Goal: Task Accomplishment & Management: Complete application form

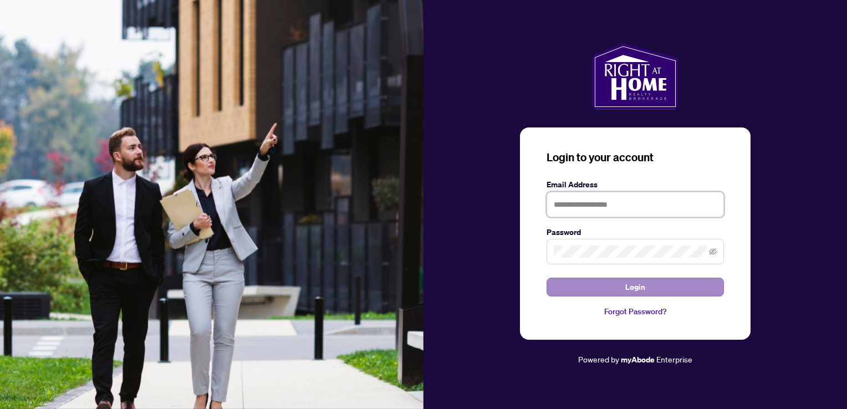
type input "**********"
click at [635, 291] on span "Login" at bounding box center [635, 287] width 20 height 18
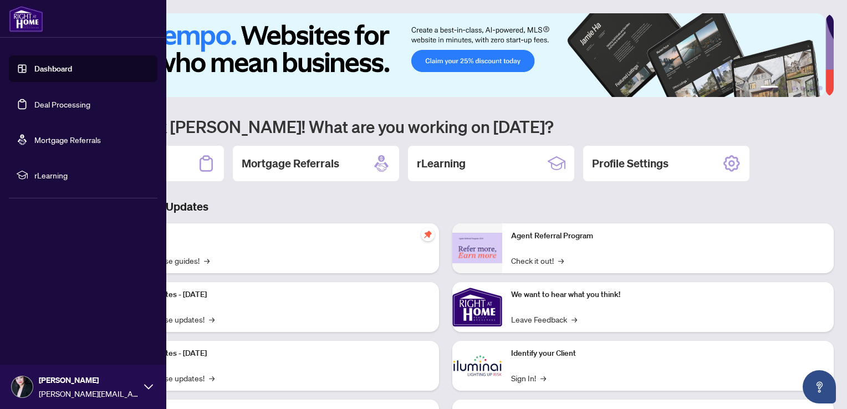
click at [52, 107] on link "Deal Processing" at bounding box center [62, 104] width 56 height 10
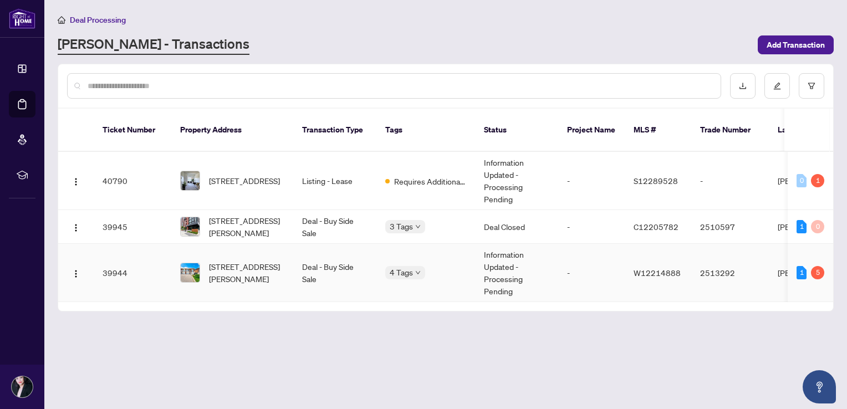
click at [499, 264] on td "Information Updated - Processing Pending" at bounding box center [516, 273] width 83 height 58
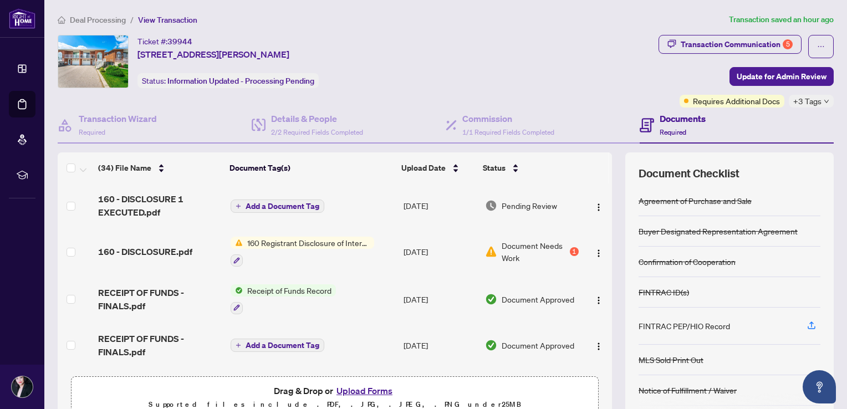
scroll to position [166, 0]
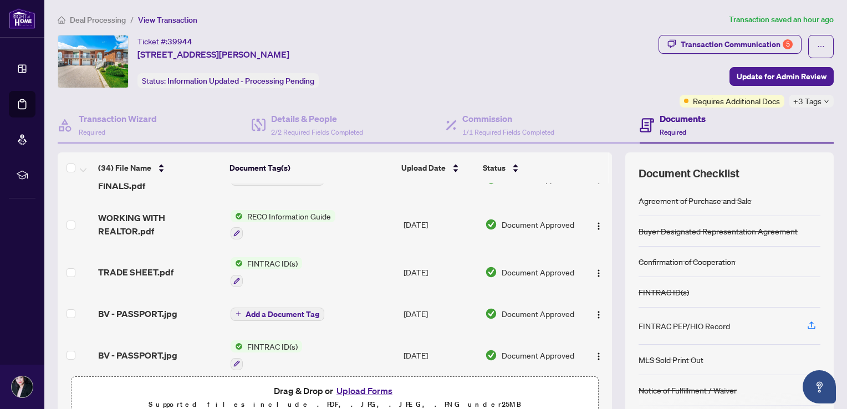
click at [353, 390] on button "Upload Forms" at bounding box center [364, 390] width 63 height 14
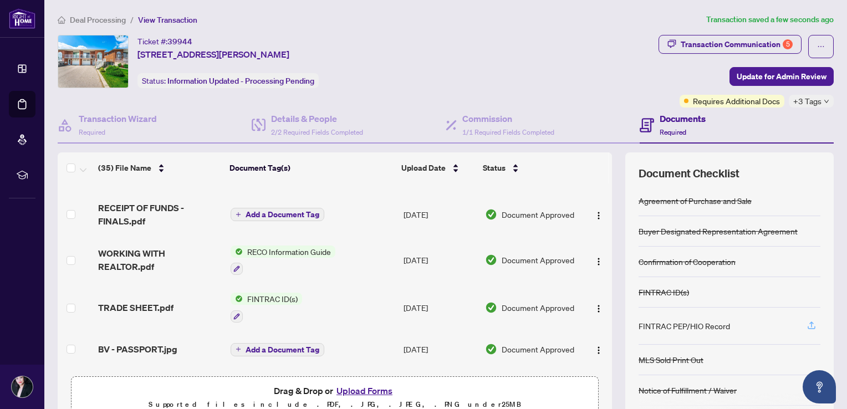
click at [807, 326] on icon "button" at bounding box center [811, 327] width 8 height 3
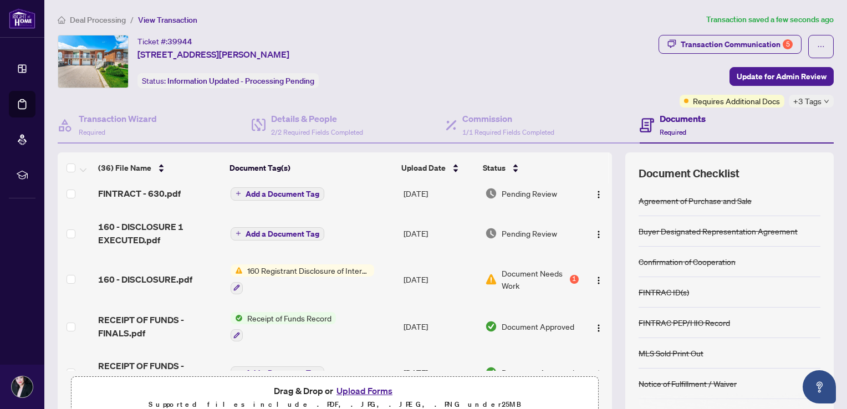
scroll to position [0, 0]
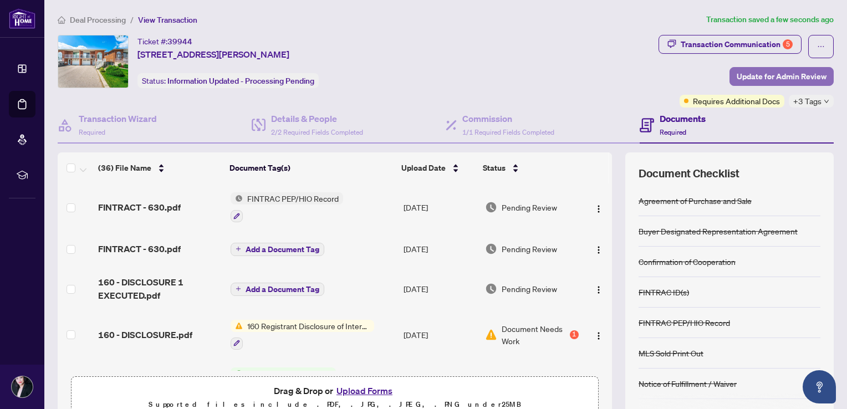
click at [765, 72] on span "Update for Admin Review" at bounding box center [781, 77] width 90 height 18
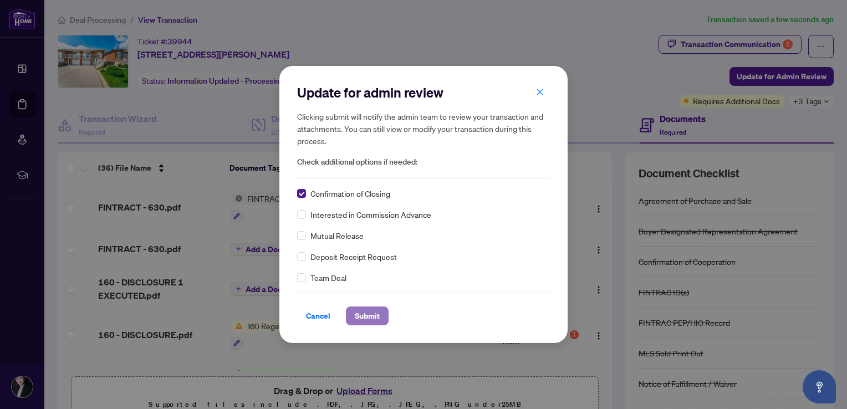
click at [367, 310] on span "Submit" at bounding box center [367, 316] width 25 height 18
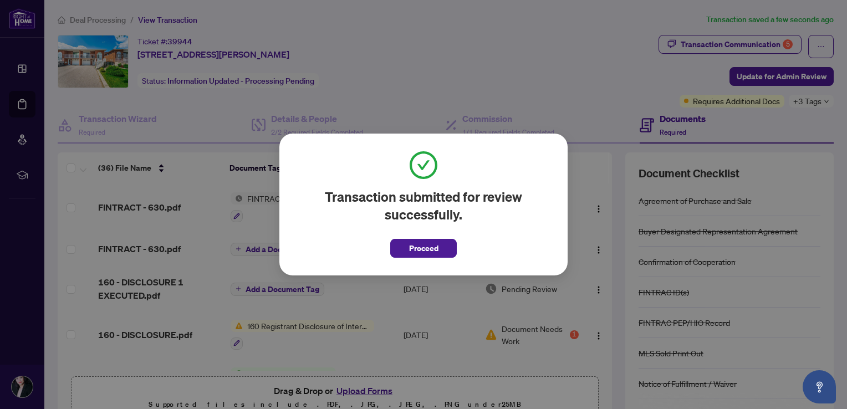
drag, startPoint x: 418, startPoint y: 249, endPoint x: 448, endPoint y: 255, distance: 30.0
click at [419, 249] on span "Proceed" at bounding box center [423, 248] width 29 height 18
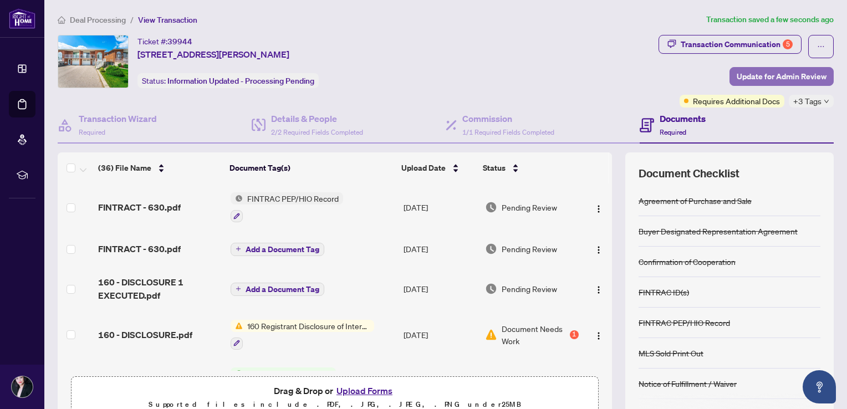
click at [768, 76] on span "Update for Admin Review" at bounding box center [781, 77] width 90 height 18
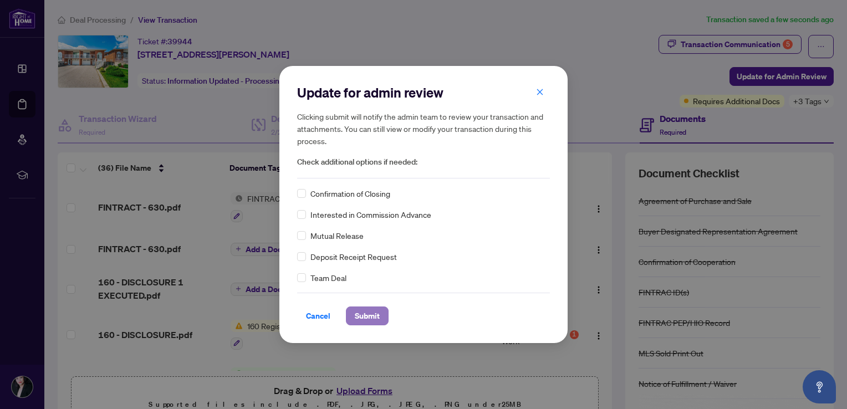
click at [361, 317] on span "Submit" at bounding box center [367, 316] width 25 height 18
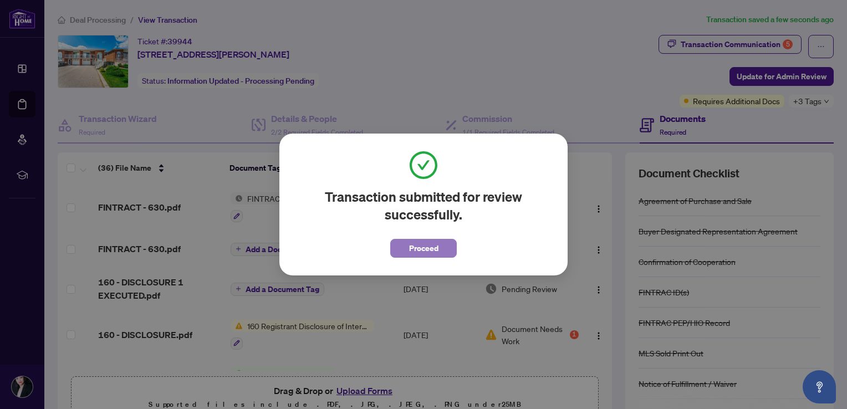
click at [416, 256] on span "Proceed" at bounding box center [423, 248] width 29 height 18
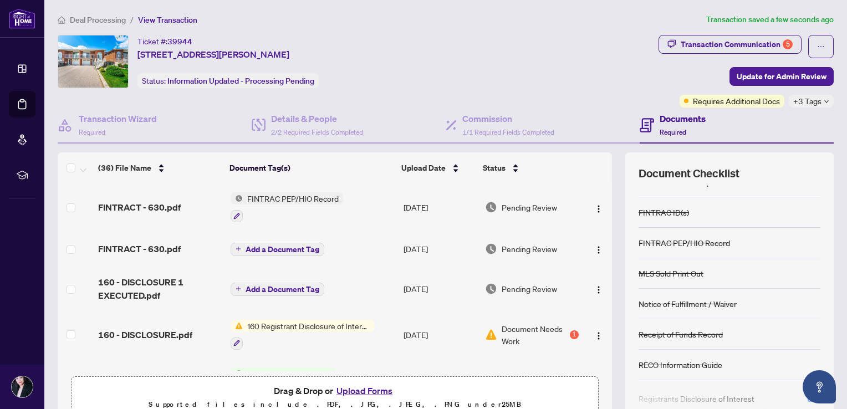
scroll to position [89, 0]
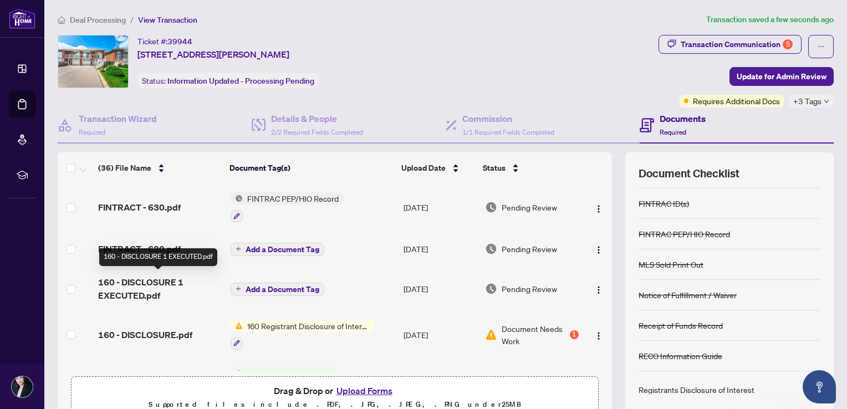
click at [116, 283] on span "160 - DISCLOSURE 1 EXECUTED.pdf" at bounding box center [160, 288] width 124 height 27
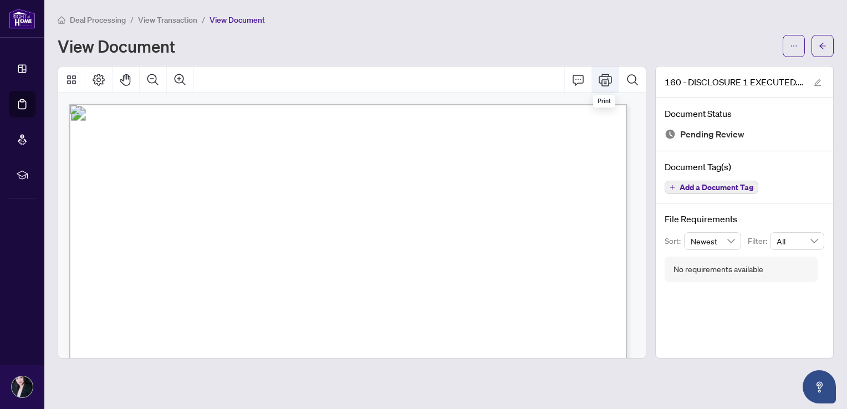
click at [604, 74] on icon "Print" at bounding box center [604, 79] width 13 height 13
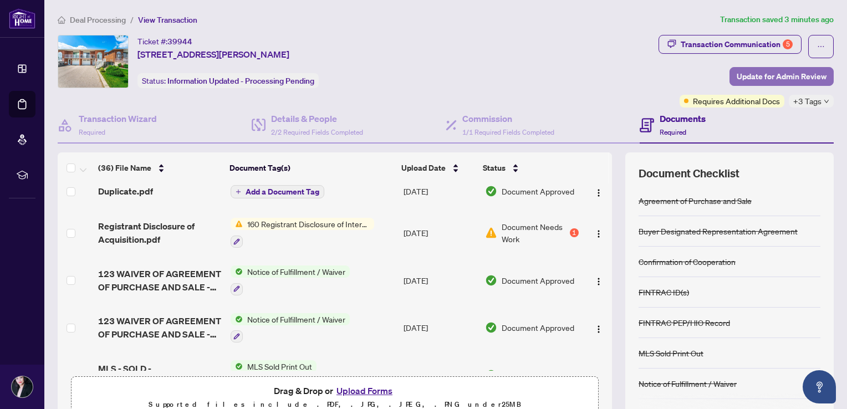
click at [775, 76] on span "Update for Admin Review" at bounding box center [781, 77] width 90 height 18
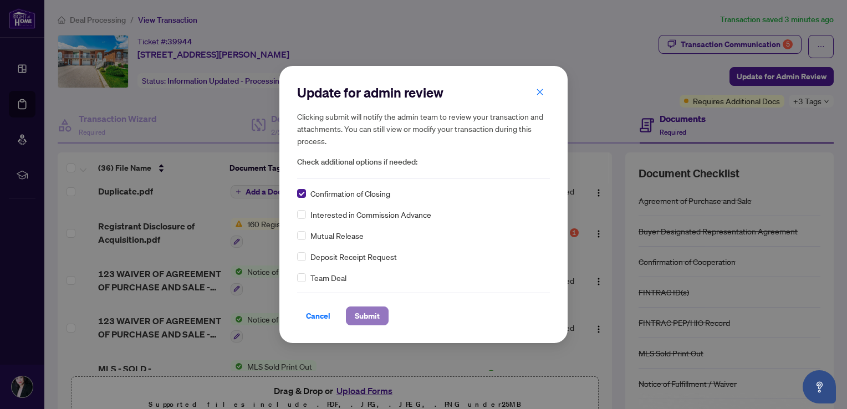
click at [371, 315] on span "Submit" at bounding box center [367, 316] width 25 height 18
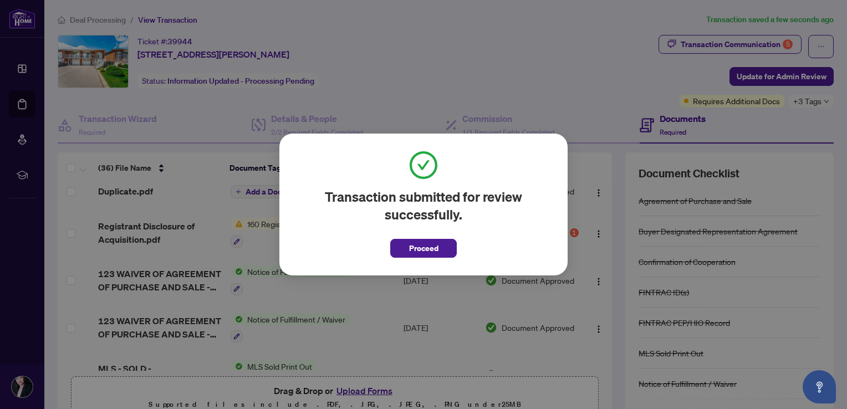
click at [417, 253] on span "Proceed" at bounding box center [423, 248] width 29 height 18
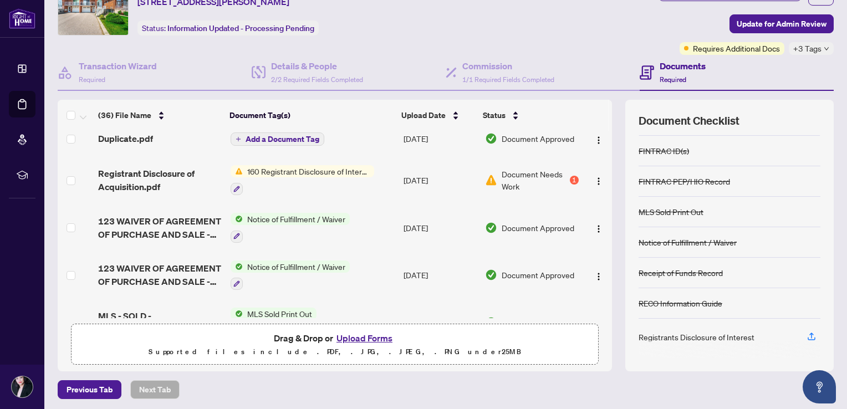
scroll to position [54, 0]
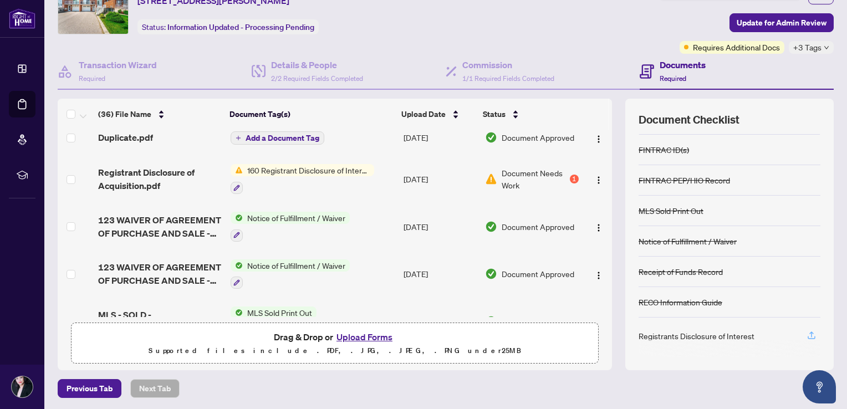
click at [806, 334] on icon "button" at bounding box center [811, 335] width 10 height 10
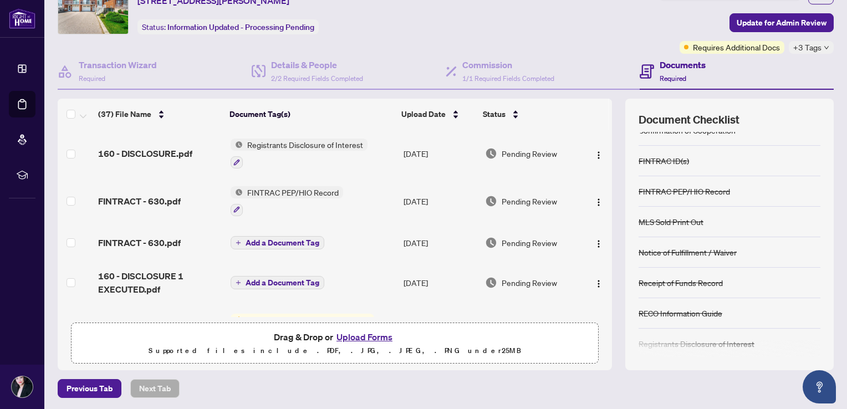
scroll to position [82, 0]
